Goal: Task Accomplishment & Management: Use online tool/utility

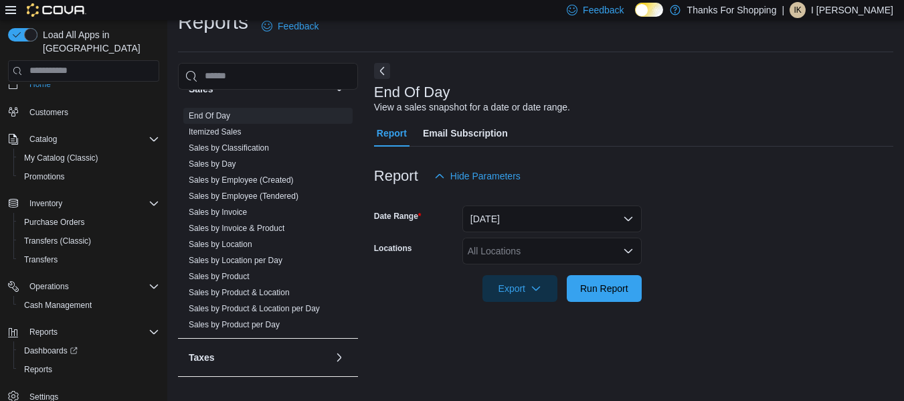
scroll to position [586, 0]
click at [273, 291] on link "Sales by Product & Location" at bounding box center [239, 293] width 101 height 9
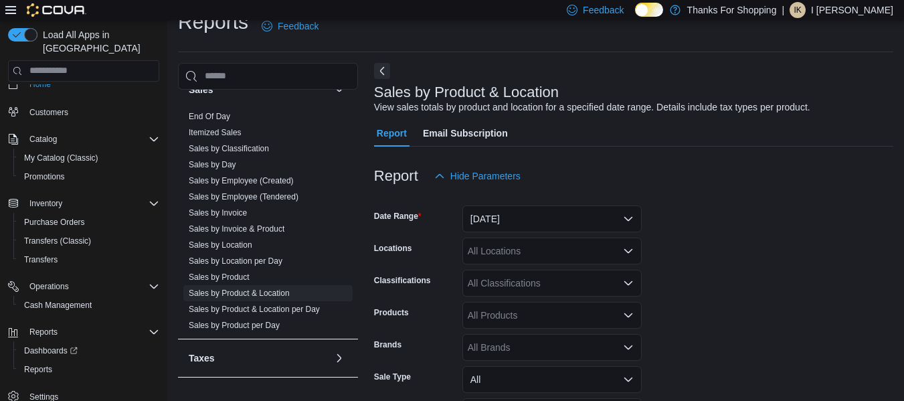
scroll to position [31, 0]
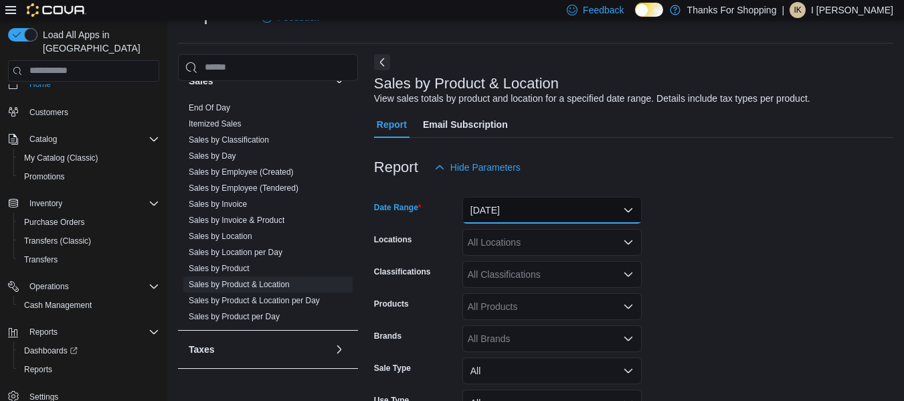
click at [558, 208] on button "[DATE]" at bounding box center [552, 210] width 179 height 27
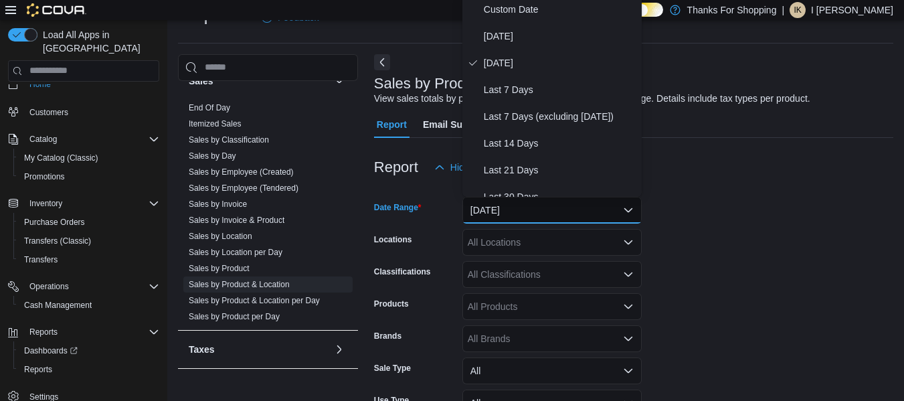
scroll to position [27, 0]
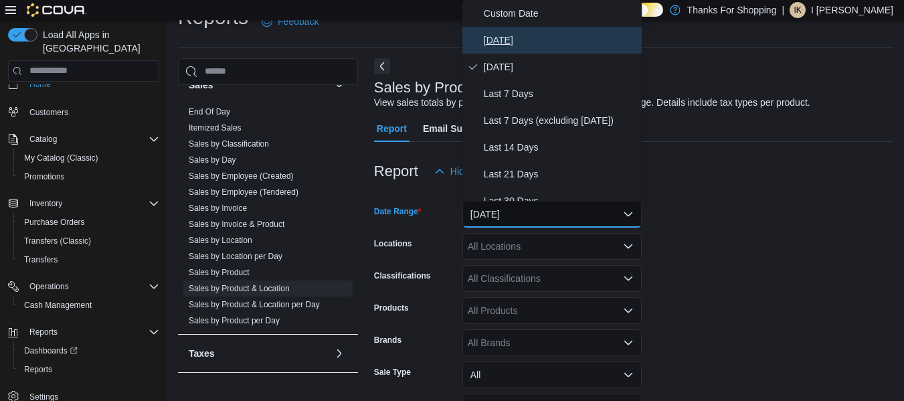
click at [490, 43] on span "[DATE]" at bounding box center [560, 40] width 153 height 16
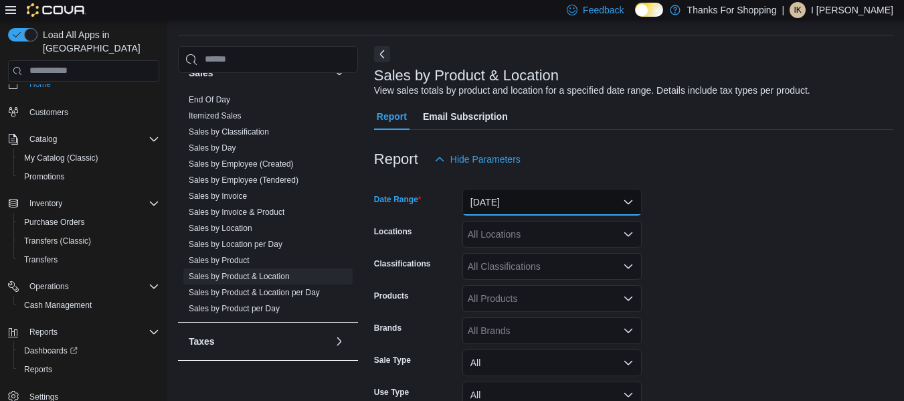
scroll to position [38, 0]
click at [552, 229] on div "All Locations" at bounding box center [552, 235] width 179 height 27
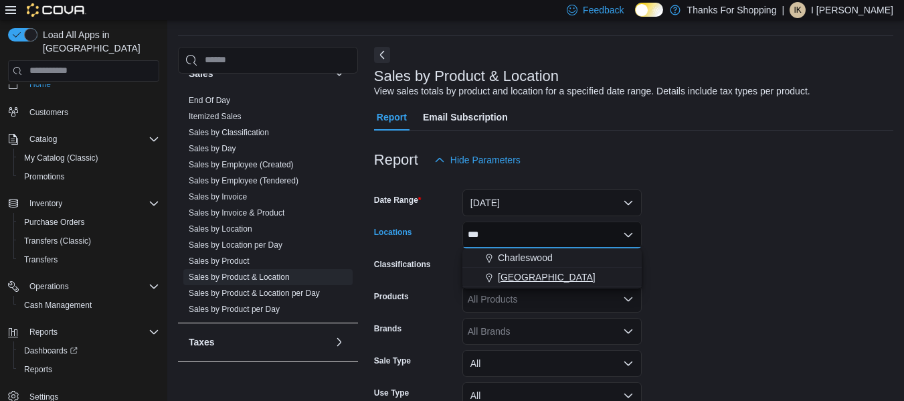
type input "***"
click at [542, 276] on span "[GEOGRAPHIC_DATA]" at bounding box center [547, 276] width 98 height 13
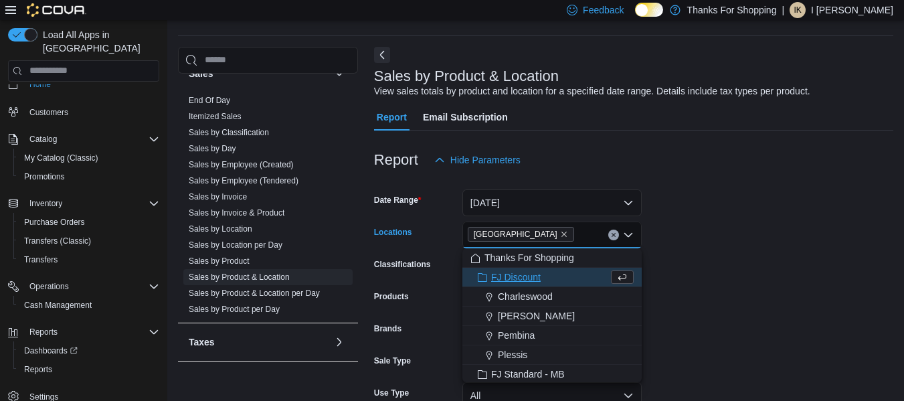
click at [734, 242] on form "Date Range [DATE] Locations [GEOGRAPHIC_DATA] Combo box. Selected. [GEOGRAPHIC_…" at bounding box center [633, 325] width 519 height 305
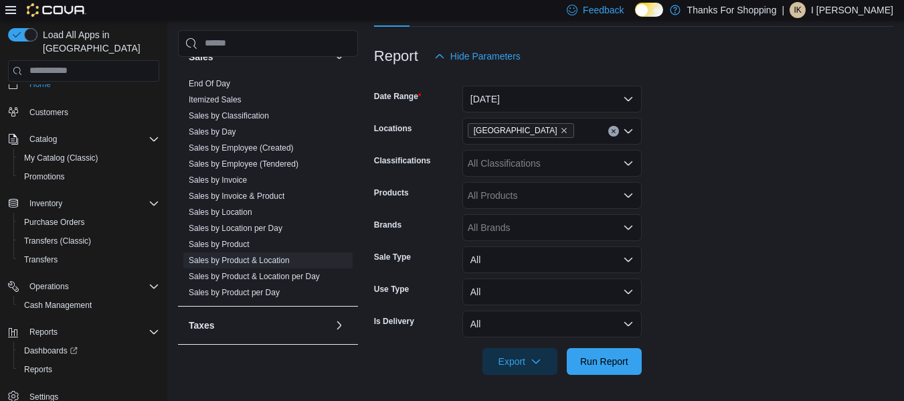
scroll to position [143, 0]
click at [610, 362] on span "Run Report" at bounding box center [604, 359] width 48 height 13
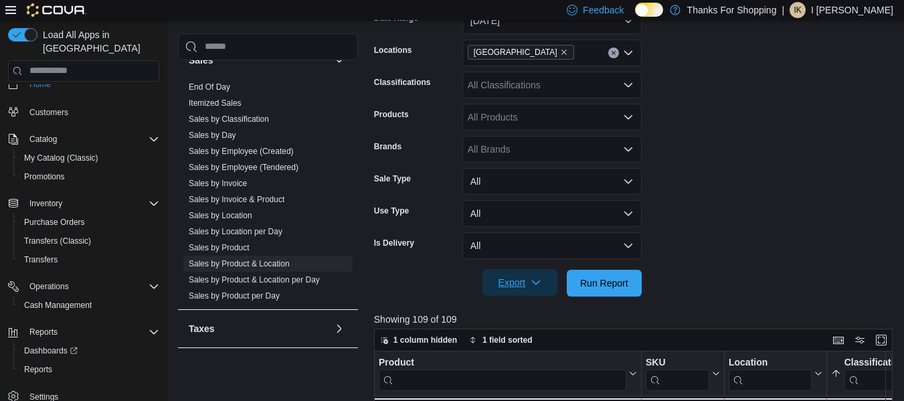
scroll to position [221, 0]
click at [525, 281] on span "Export" at bounding box center [520, 281] width 59 height 27
click at [523, 312] on span "Export to Excel" at bounding box center [522, 309] width 60 height 11
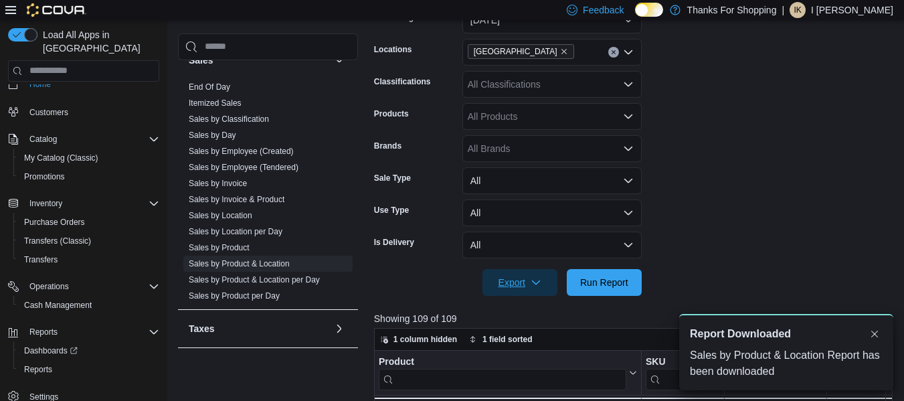
scroll to position [0, 0]
